Goal: Task Accomplishment & Management: Manage account settings

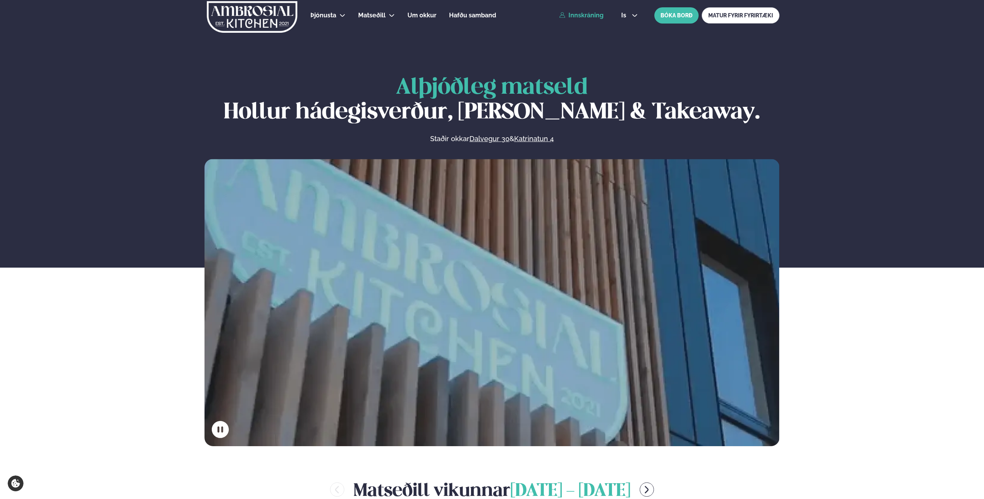
click at [586, 15] on link "Innskráning" at bounding box center [581, 15] width 44 height 7
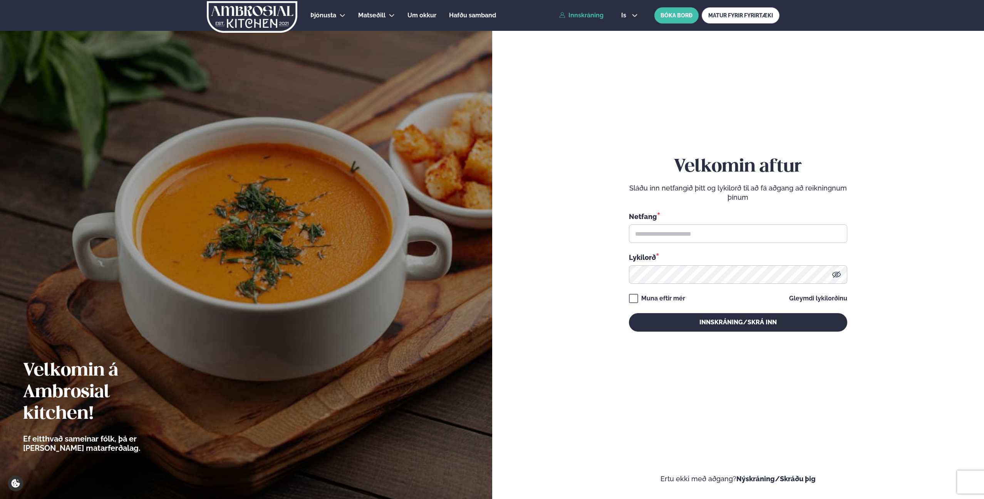
click at [701, 284] on div "Velkomin aftur Sláðu inn netfangið þitt og lykilorð til að fá aðgang að reiknin…" at bounding box center [738, 243] width 218 height 175
type input "**********"
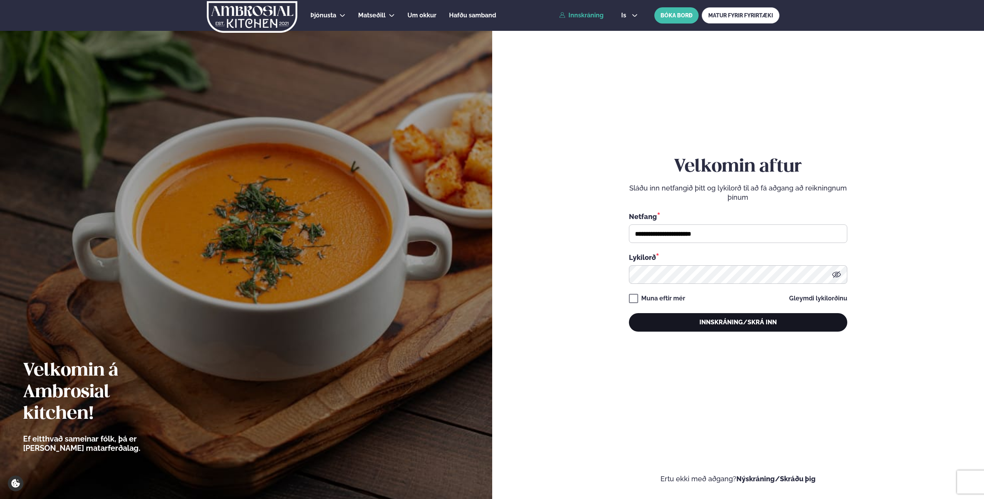
click at [752, 321] on button "Innskráning/Skrá inn" at bounding box center [738, 322] width 218 height 18
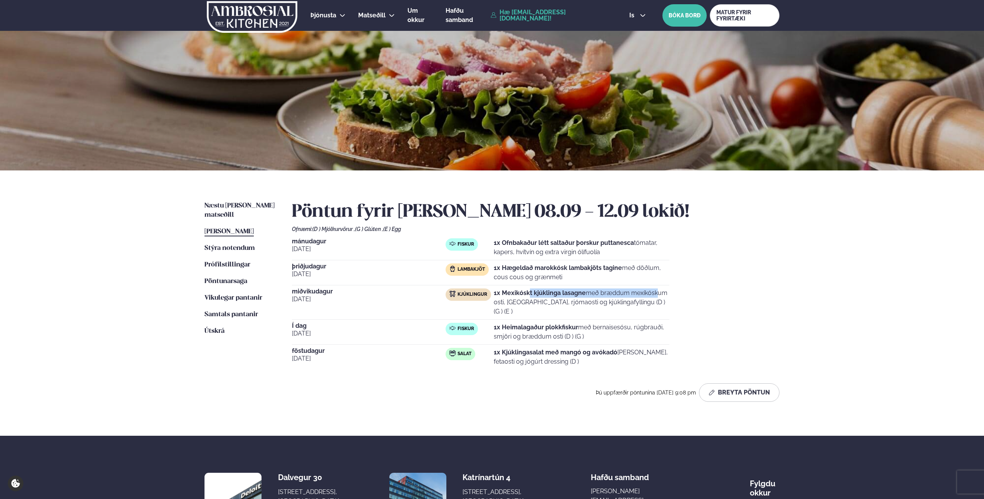
drag, startPoint x: 597, startPoint y: 296, endPoint x: 618, endPoint y: 296, distance: 21.2
click at [612, 296] on p "1x Mexikóskt kjúklinga lasagne með bræddum mexíkóskum osti, [GEOGRAPHIC_DATA], …" at bounding box center [582, 302] width 176 height 28
click at [619, 296] on p "1x Mexikóskt kjúklinga lasagne með bræddum mexíkóskum osti, [GEOGRAPHIC_DATA], …" at bounding box center [582, 302] width 176 height 28
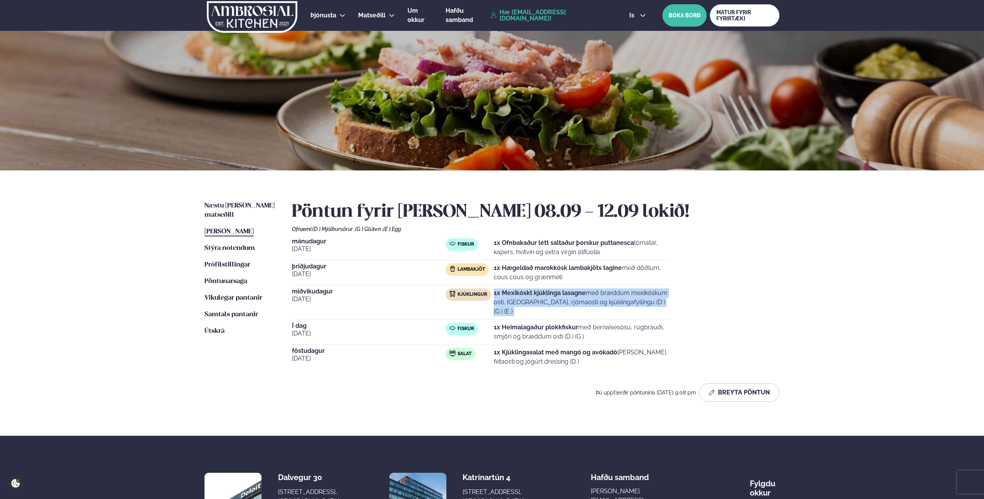
drag, startPoint x: 610, startPoint y: 309, endPoint x: 607, endPoint y: 313, distance: 4.9
click at [610, 309] on div "[DATE] Kjúklingur 1x Mexikóskt kjúklinga lasagne með bræddum mexíkóskum osti, […" at bounding box center [481, 303] width 378 height 31
click at [600, 323] on p "1x Heimalagaður plokkfiskur með bernaisesósu, rúgbrauði, smjöri og bræddum osti…" at bounding box center [582, 332] width 176 height 18
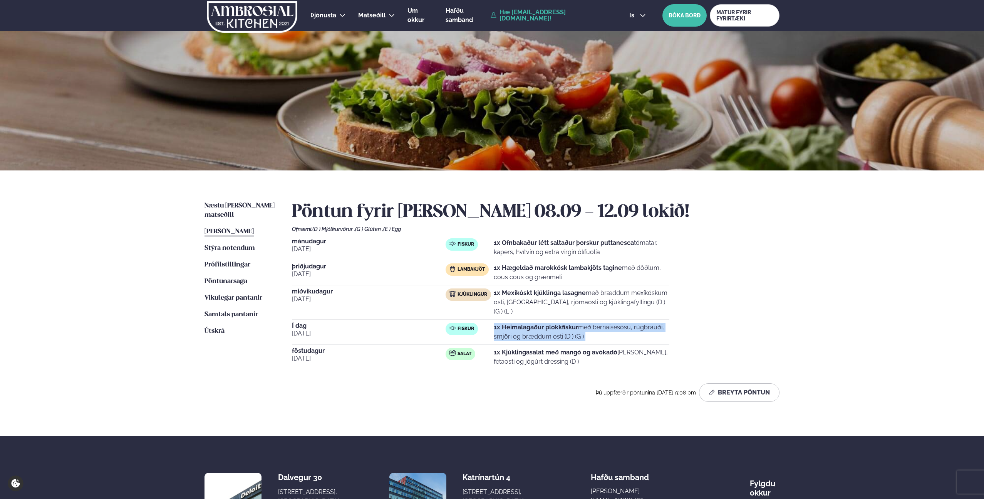
drag, startPoint x: 600, startPoint y: 319, endPoint x: 610, endPoint y: 319, distance: 10.0
click at [600, 323] on p "1x Heimalagaður plokkfiskur með bernaisesósu, rúgbrauði, smjöri og bræddum osti…" at bounding box center [582, 332] width 176 height 18
click at [610, 323] on p "1x Heimalagaður plokkfiskur með bernaisesósu, rúgbrauði, smjöri og bræddum osti…" at bounding box center [582, 332] width 176 height 18
click at [589, 323] on p "1x Heimalagaður plokkfiskur með bernaisesósu, rúgbrauði, smjöri og bræddum osti…" at bounding box center [582, 332] width 176 height 18
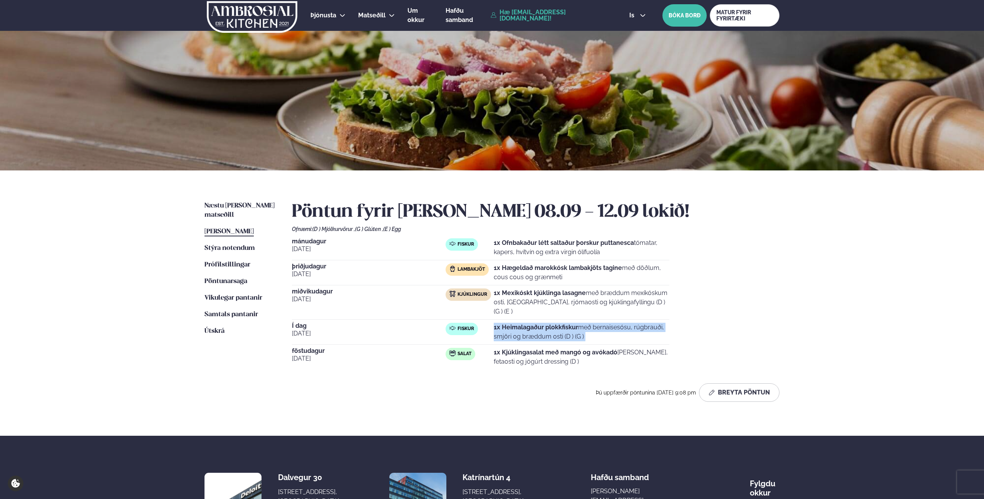
click at [589, 323] on p "1x Heimalagaður plokkfiskur með bernaisesósu, rúgbrauði, smjöri og bræddum osti…" at bounding box center [582, 332] width 176 height 18
click at [590, 323] on p "1x Heimalagaður plokkfiskur með bernaisesósu, rúgbrauði, smjöri og bræddum osti…" at bounding box center [582, 332] width 176 height 18
click at [606, 323] on p "1x Heimalagaður plokkfiskur með bernaisesósu, rúgbrauði, smjöri og bræddum osti…" at bounding box center [582, 332] width 176 height 18
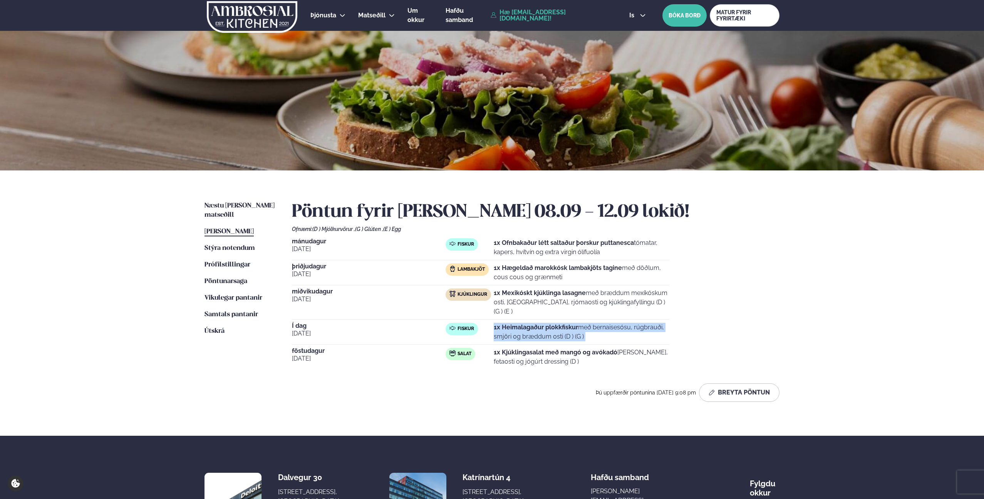
click at [623, 323] on p "1x Heimalagaður plokkfiskur með bernaisesósu, rúgbrauði, smjöri og bræddum osti…" at bounding box center [582, 332] width 176 height 18
